Goal: Task Accomplishment & Management: Use online tool/utility

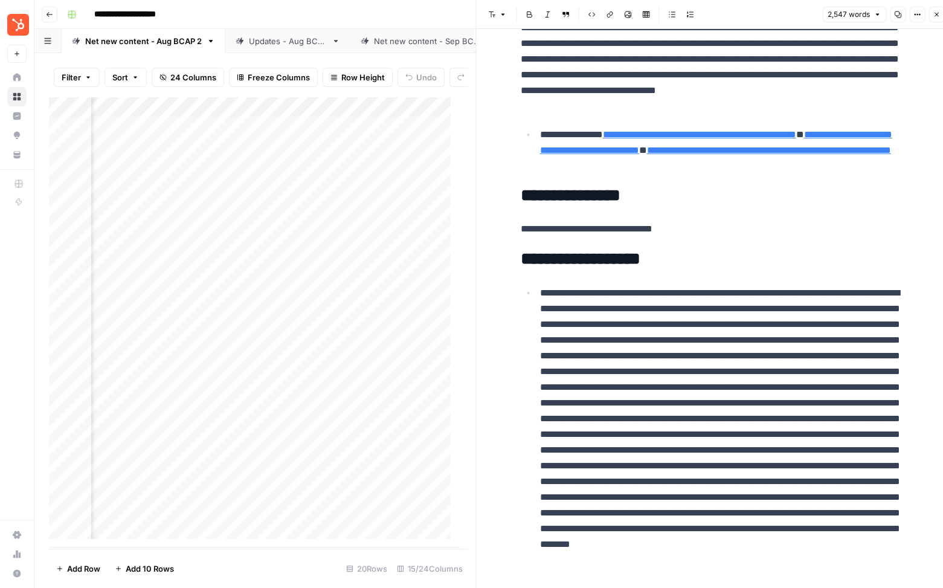
scroll to position [322, 0]
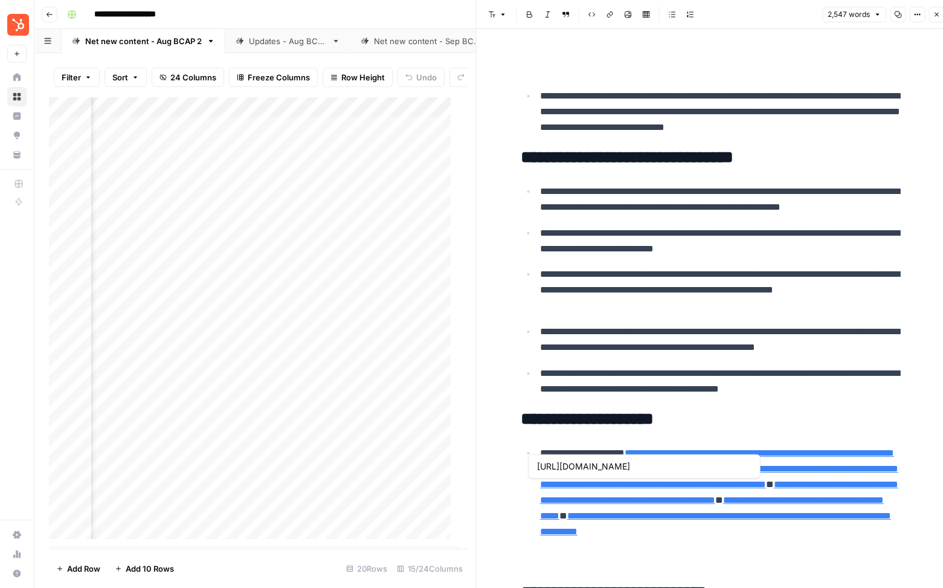
type input "[URL][DOMAIN_NAME]"
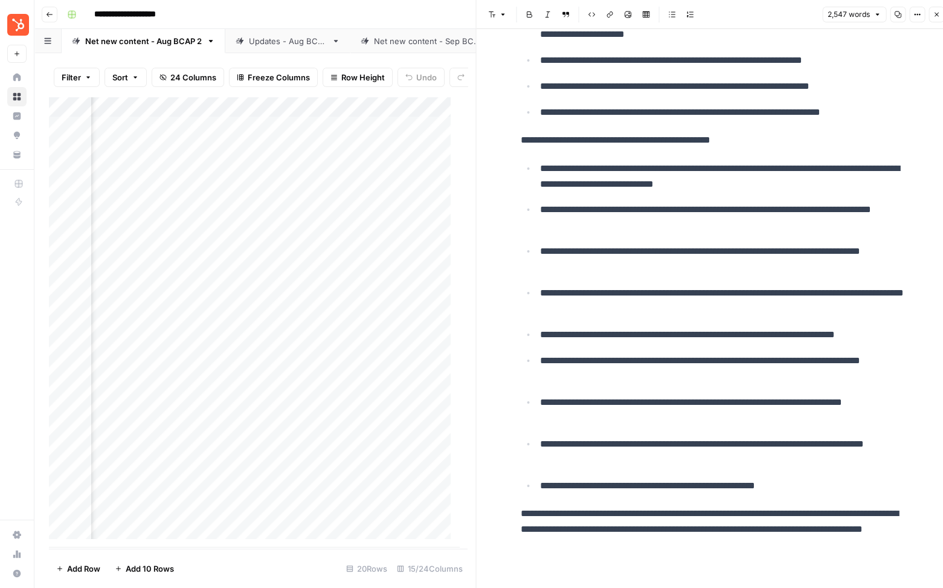
scroll to position [8, 0]
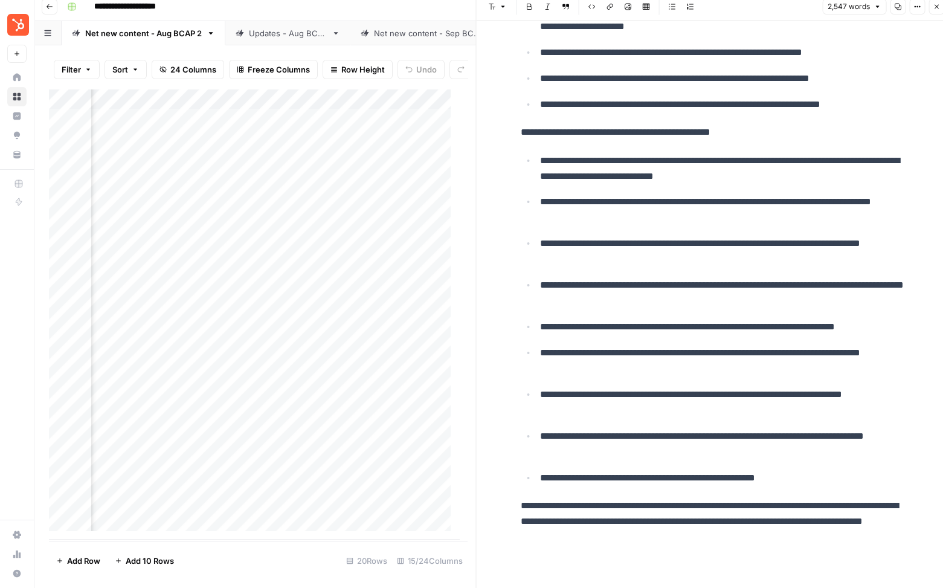
click at [935, 7] on icon "button" at bounding box center [936, 7] width 4 height 4
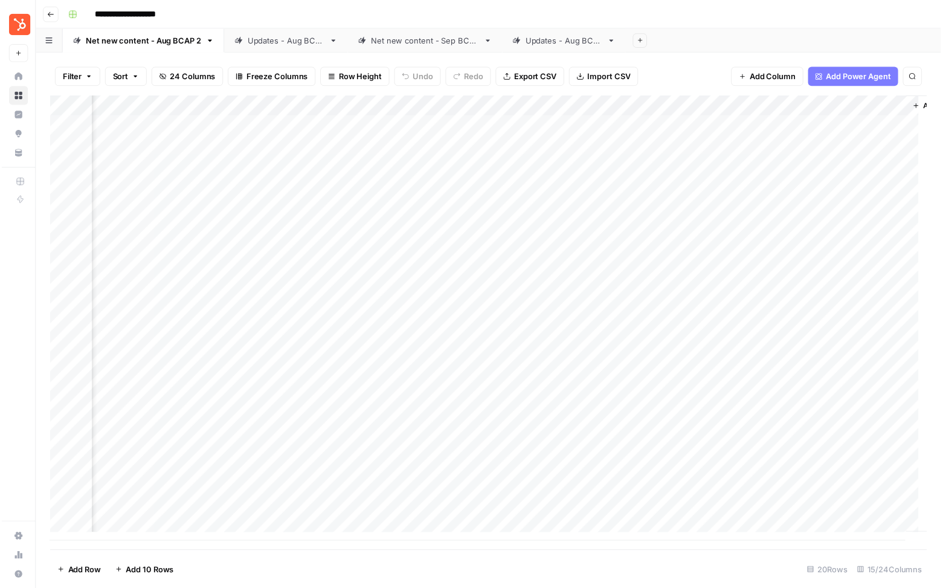
scroll to position [0, 1178]
click at [465, 126] on div "Add Column" at bounding box center [493, 322] width 888 height 451
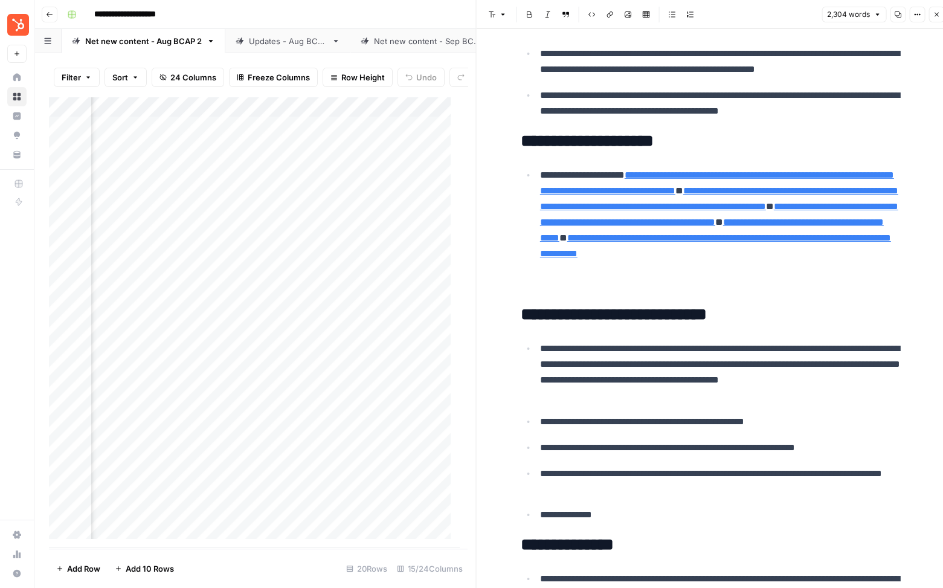
click at [935, 16] on icon "button" at bounding box center [936, 14] width 7 height 7
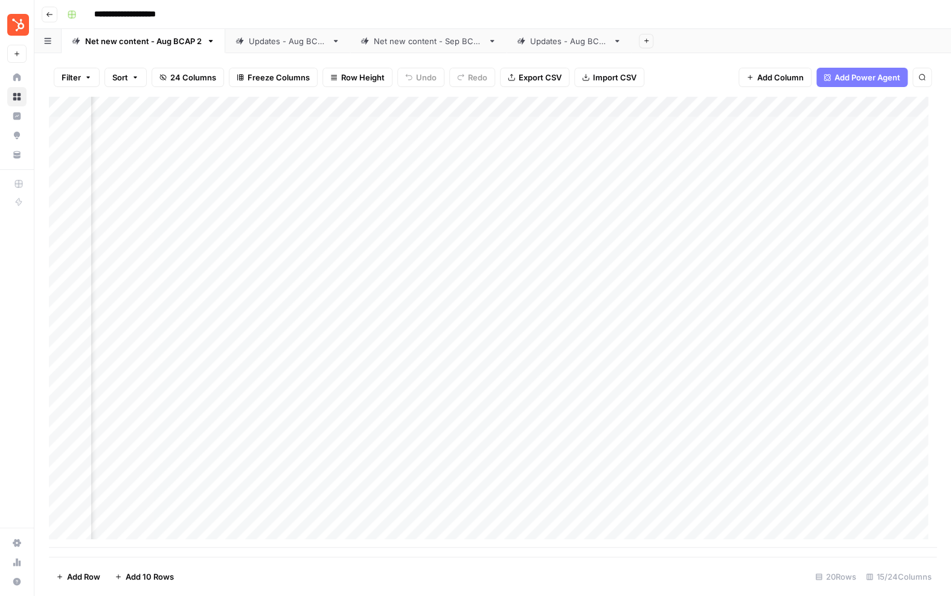
scroll to position [0, 1105]
click at [563, 40] on div "Updates - Aug BCAP" at bounding box center [569, 41] width 78 height 12
click at [574, 44] on div "Updates - Aug BCAP" at bounding box center [569, 41] width 78 height 12
click at [581, 43] on input "**********" at bounding box center [570, 41] width 80 height 16
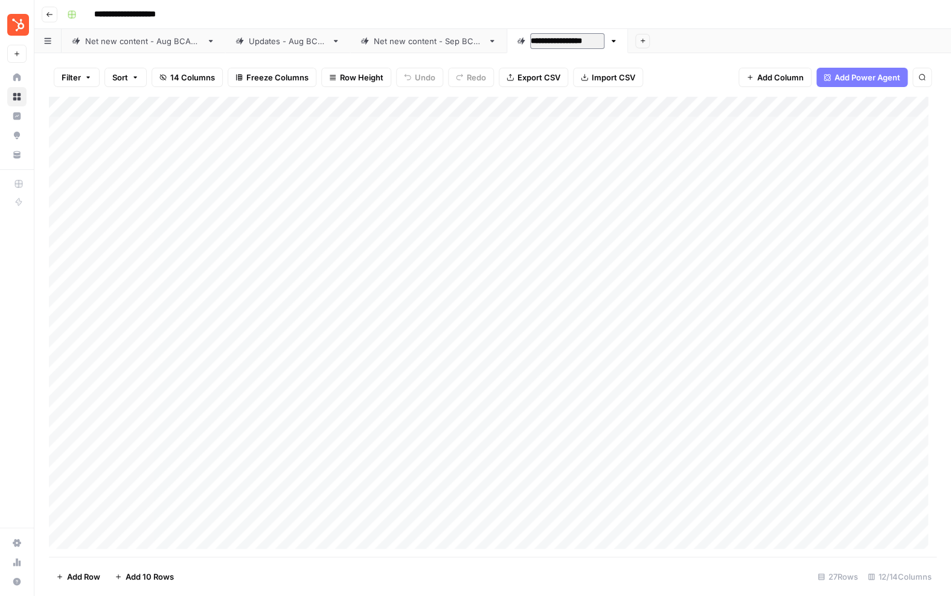
type input "**********"
click at [404, 161] on div "Add Column" at bounding box center [493, 327] width 888 height 460
click at [408, 47] on link "Net new content - Sep BCAP" at bounding box center [428, 41] width 156 height 24
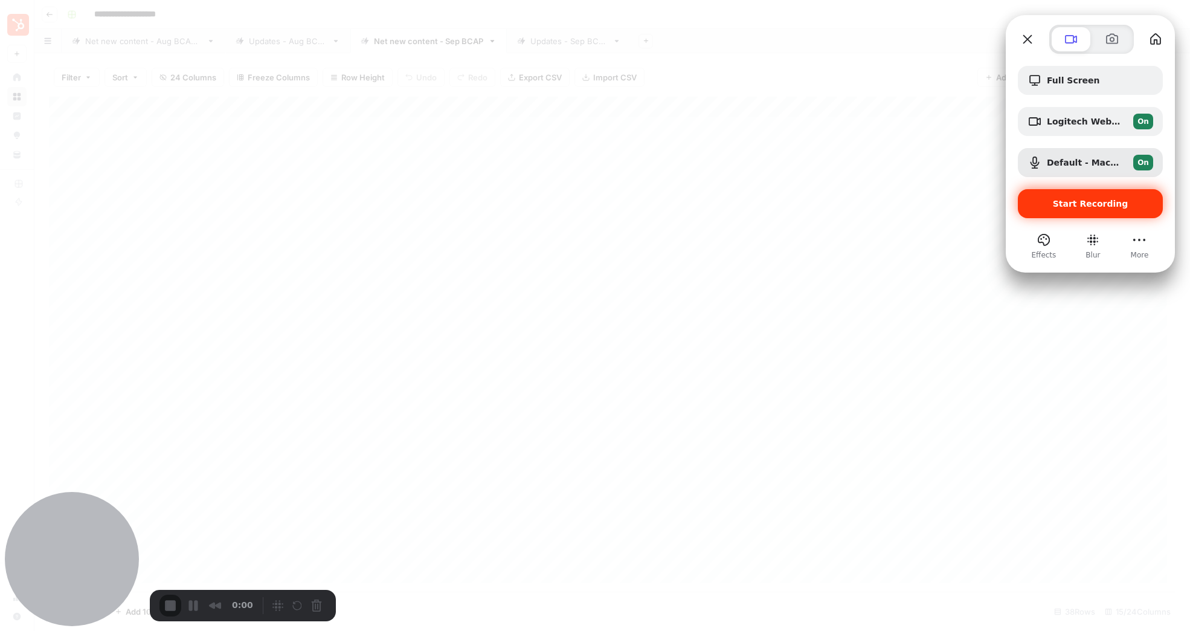
click at [951, 203] on span "Start Recording" at bounding box center [1090, 204] width 75 height 10
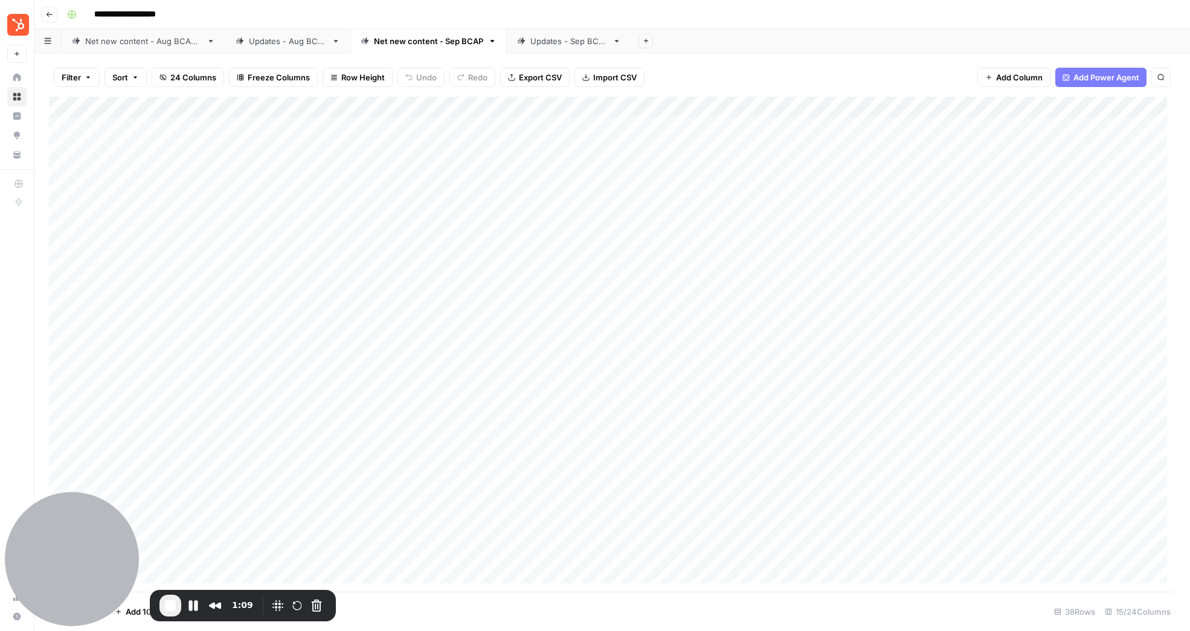
click at [411, 143] on div "Add Column" at bounding box center [612, 344] width 1126 height 495
click at [768, 109] on div "Add Column" at bounding box center [612, 344] width 1126 height 495
click at [742, 81] on div "Filter Sort 24 Columns Freeze Columns Row Height Undo Redo Export CSV Import CS…" at bounding box center [612, 77] width 1126 height 39
click at [437, 138] on div "Add Column" at bounding box center [612, 344] width 1126 height 495
click at [437, 126] on div "Add Column" at bounding box center [612, 344] width 1126 height 495
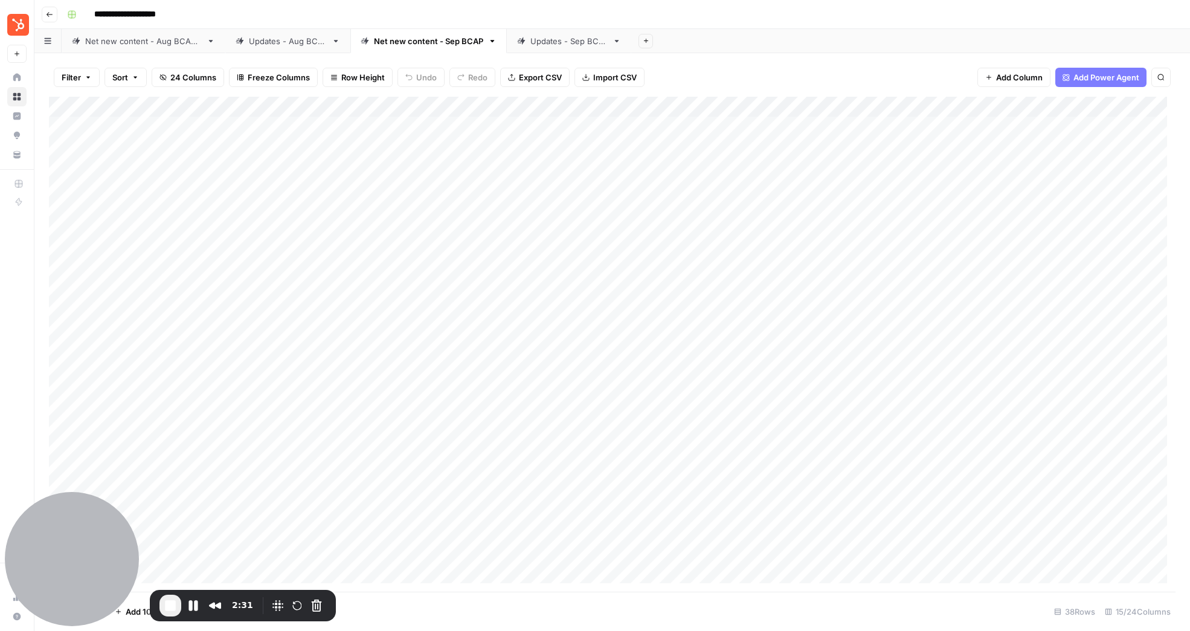
click at [163, 595] on span "End Recording" at bounding box center [170, 605] width 14 height 14
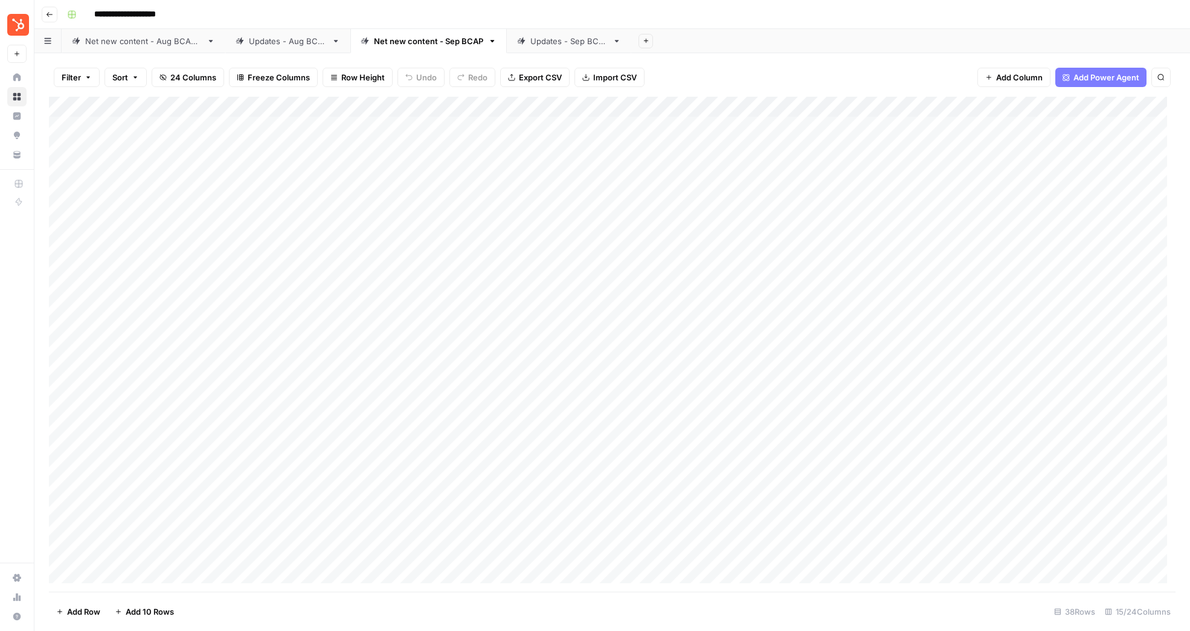
click at [682, 125] on div "Add Column" at bounding box center [612, 344] width 1126 height 495
click at [756, 143] on div "Add Column" at bounding box center [612, 344] width 1126 height 495
click at [757, 169] on div "Add Column" at bounding box center [612, 344] width 1126 height 495
click at [721, 190] on div "Add Column" at bounding box center [612, 344] width 1126 height 495
click at [717, 210] on div "Add Column" at bounding box center [612, 344] width 1126 height 495
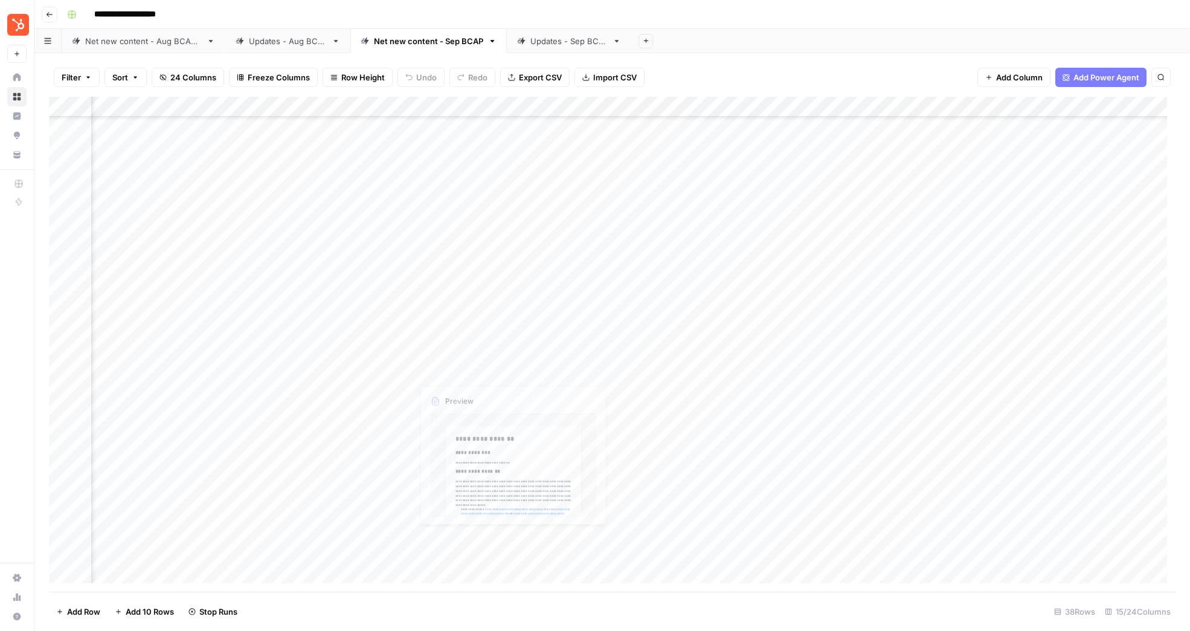
scroll to position [199, 769]
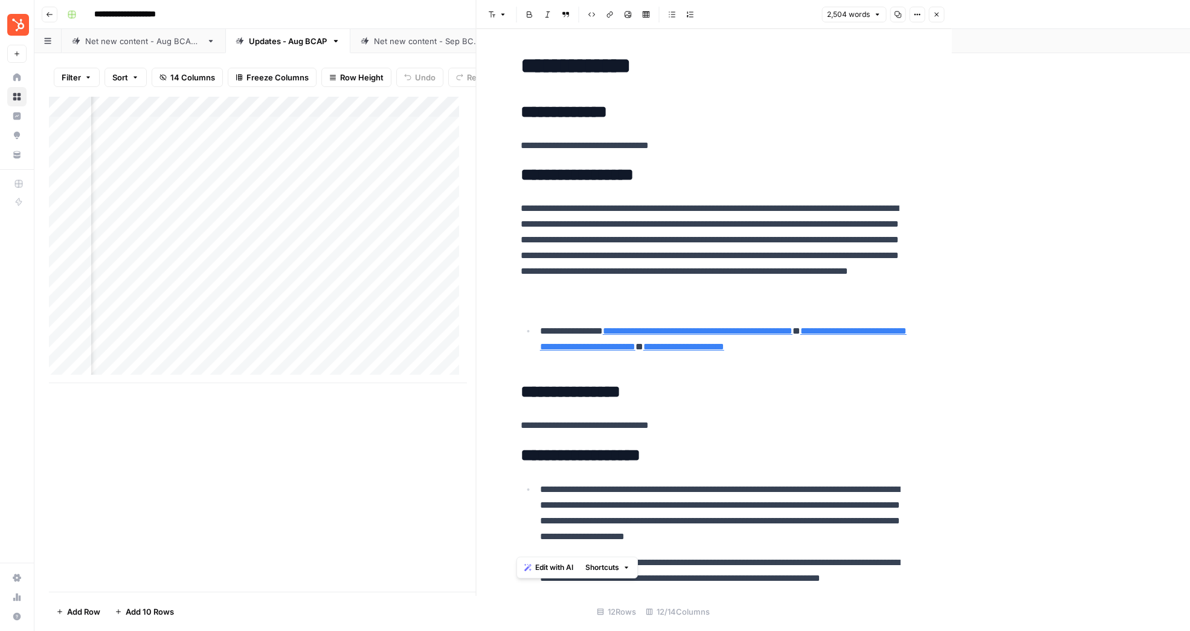
scroll to position [0, 425]
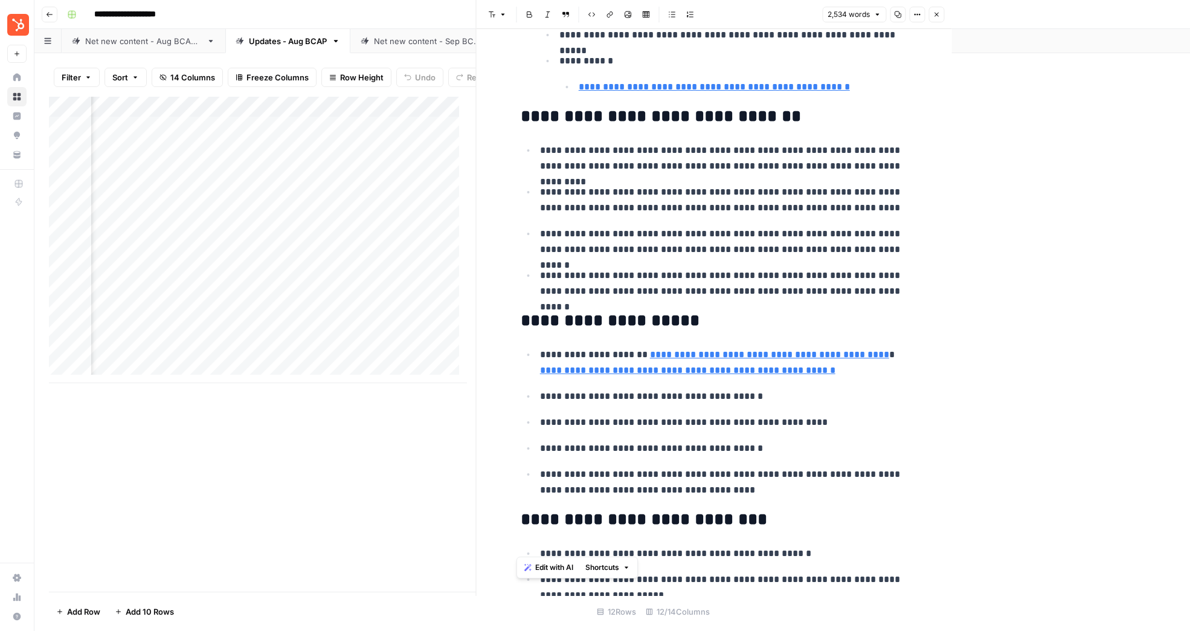
scroll to position [2087, 0]
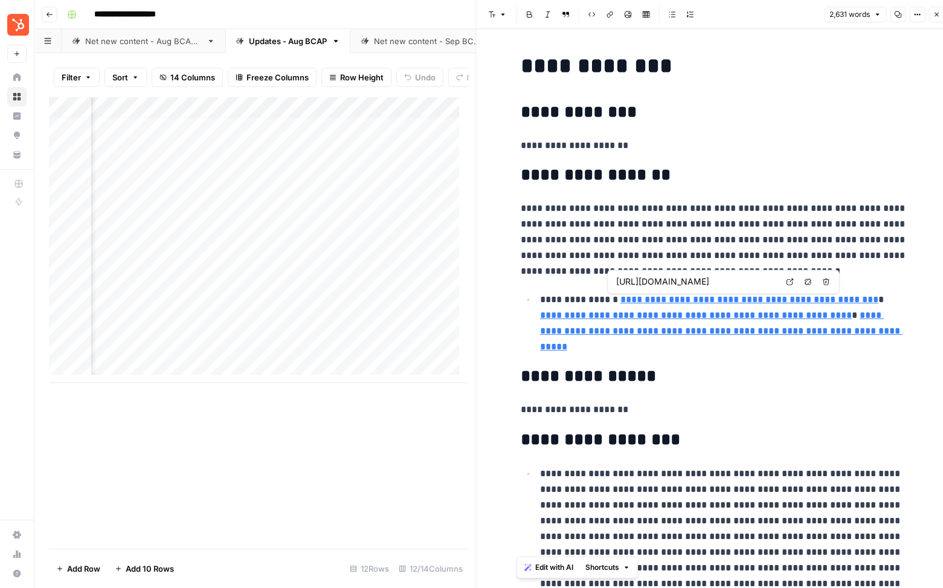
scroll to position [8, 0]
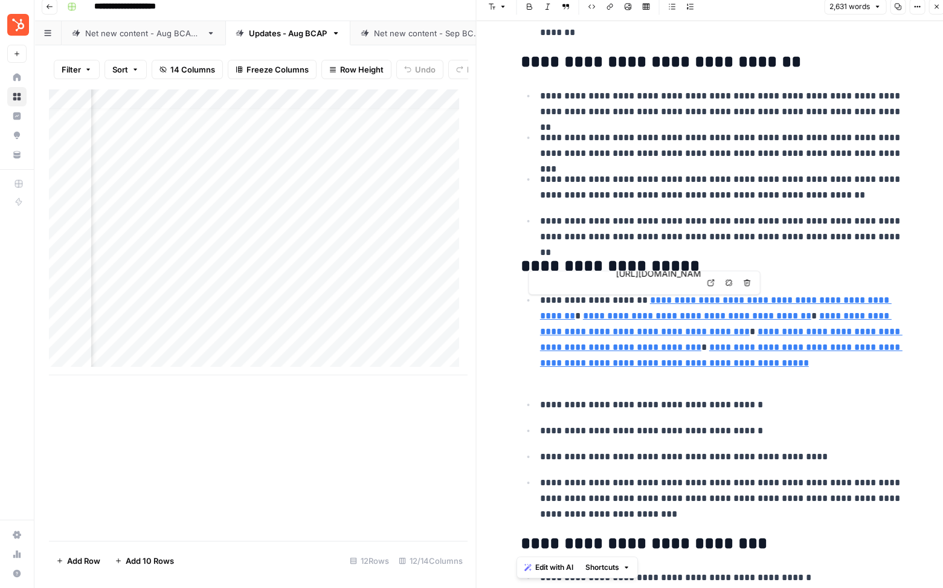
type input "https://blog.hubspot.com/marketing/ai-marketing-automation"
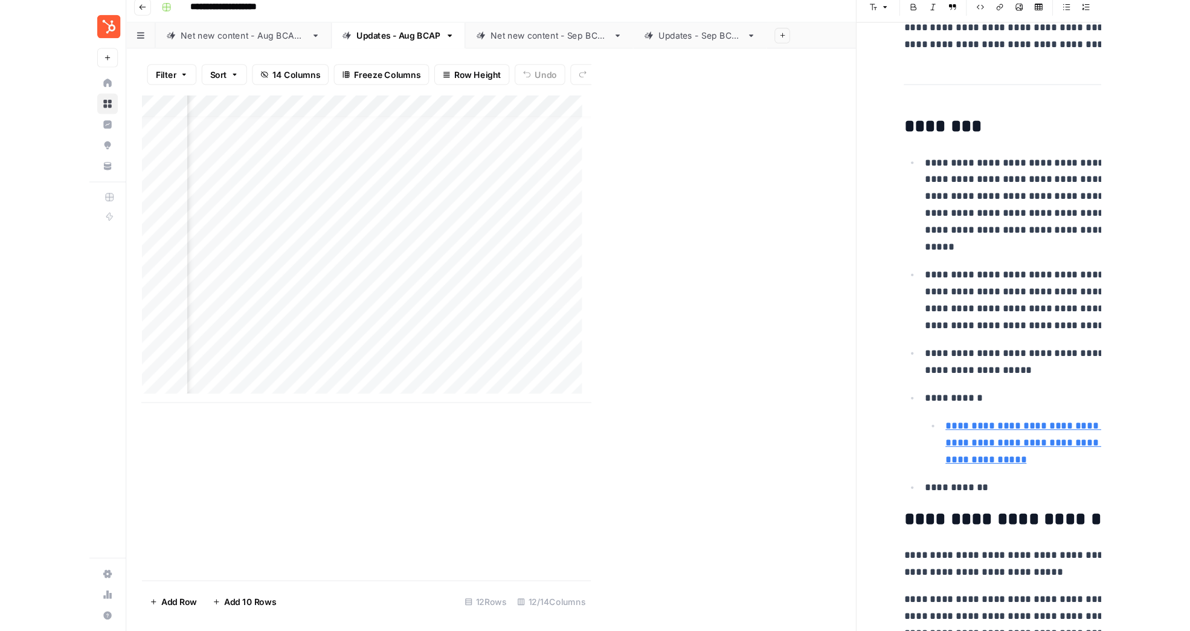
scroll to position [0, 0]
